Goal: Navigation & Orientation: Find specific page/section

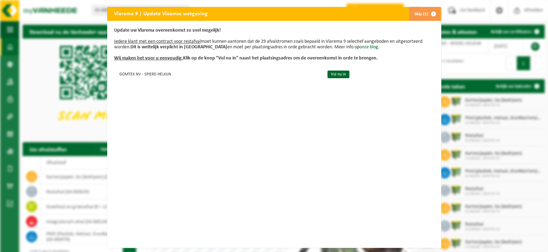
click at [414, 13] on button "Skip (1)" at bounding box center [425, 14] width 32 height 14
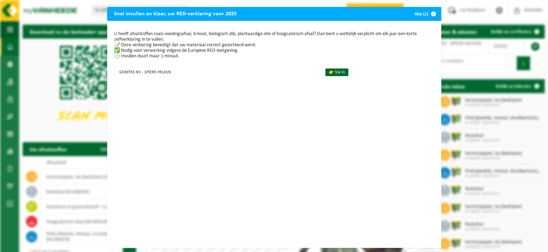
click at [416, 14] on button "Skip (2)" at bounding box center [425, 14] width 32 height 14
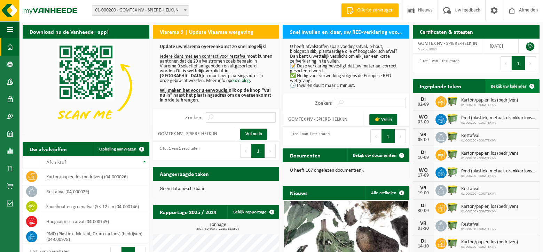
click at [531, 83] on span at bounding box center [532, 86] width 14 height 14
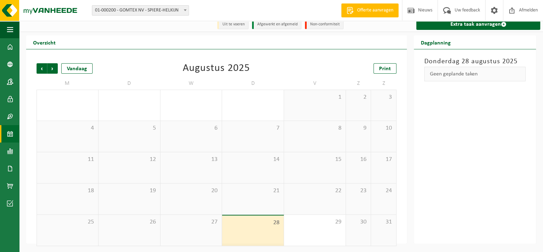
scroll to position [5, 0]
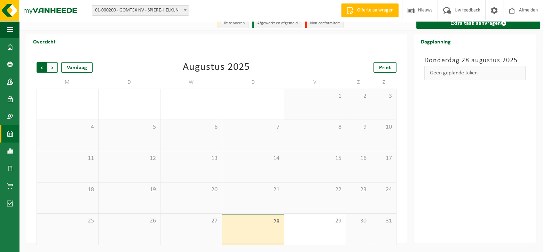
click at [53, 64] on span "Volgende" at bounding box center [52, 67] width 10 height 10
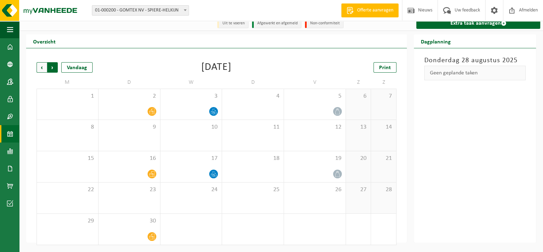
click at [42, 66] on span "Vorige" at bounding box center [42, 67] width 10 height 10
